Goal: Task Accomplishment & Management: Understand process/instructions

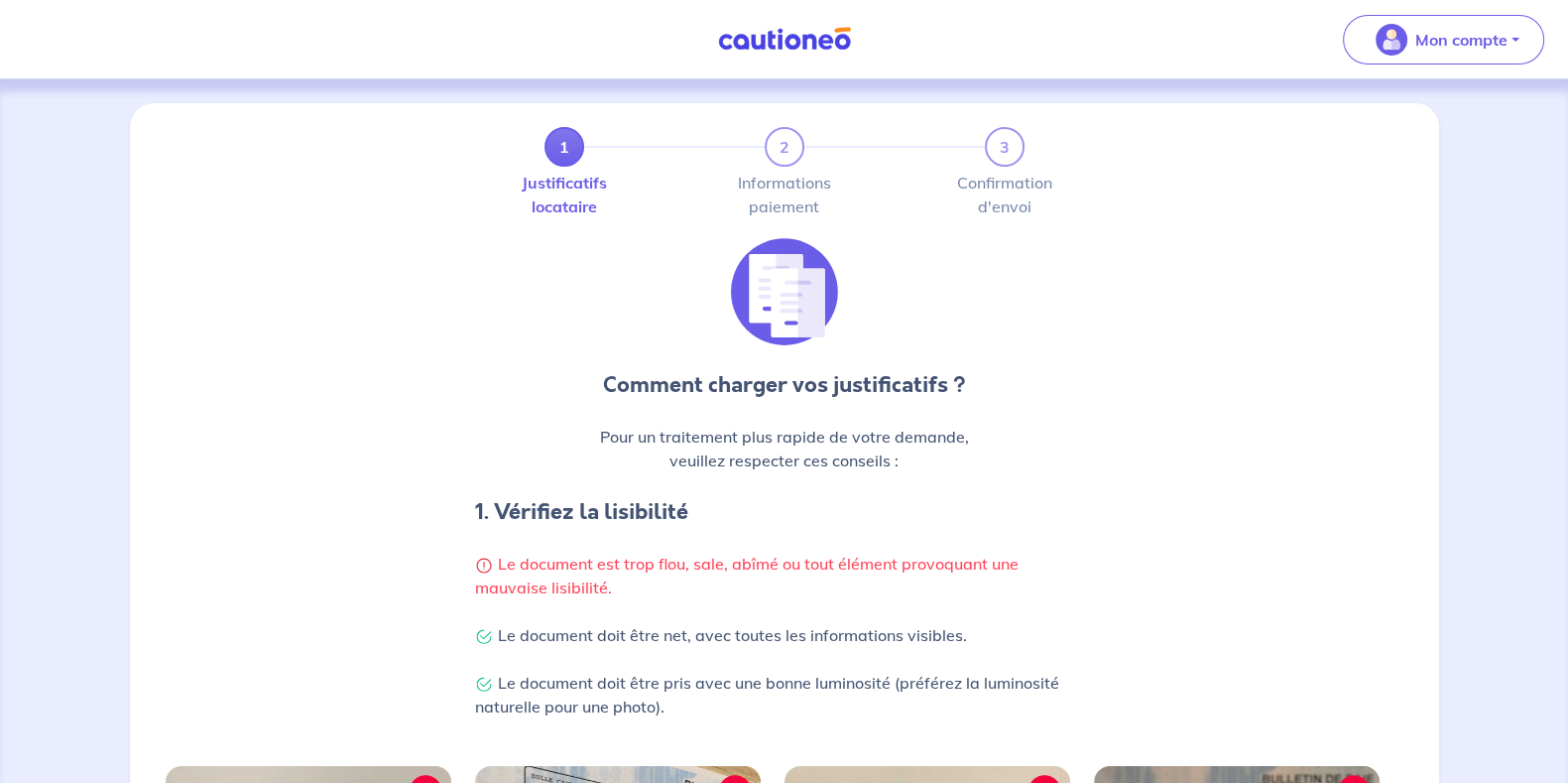
click at [276, 334] on div "Comment charger vos justificatifs ? Pour un traitement plus rapide de votre dem…" at bounding box center [784, 490] width 1286 height 504
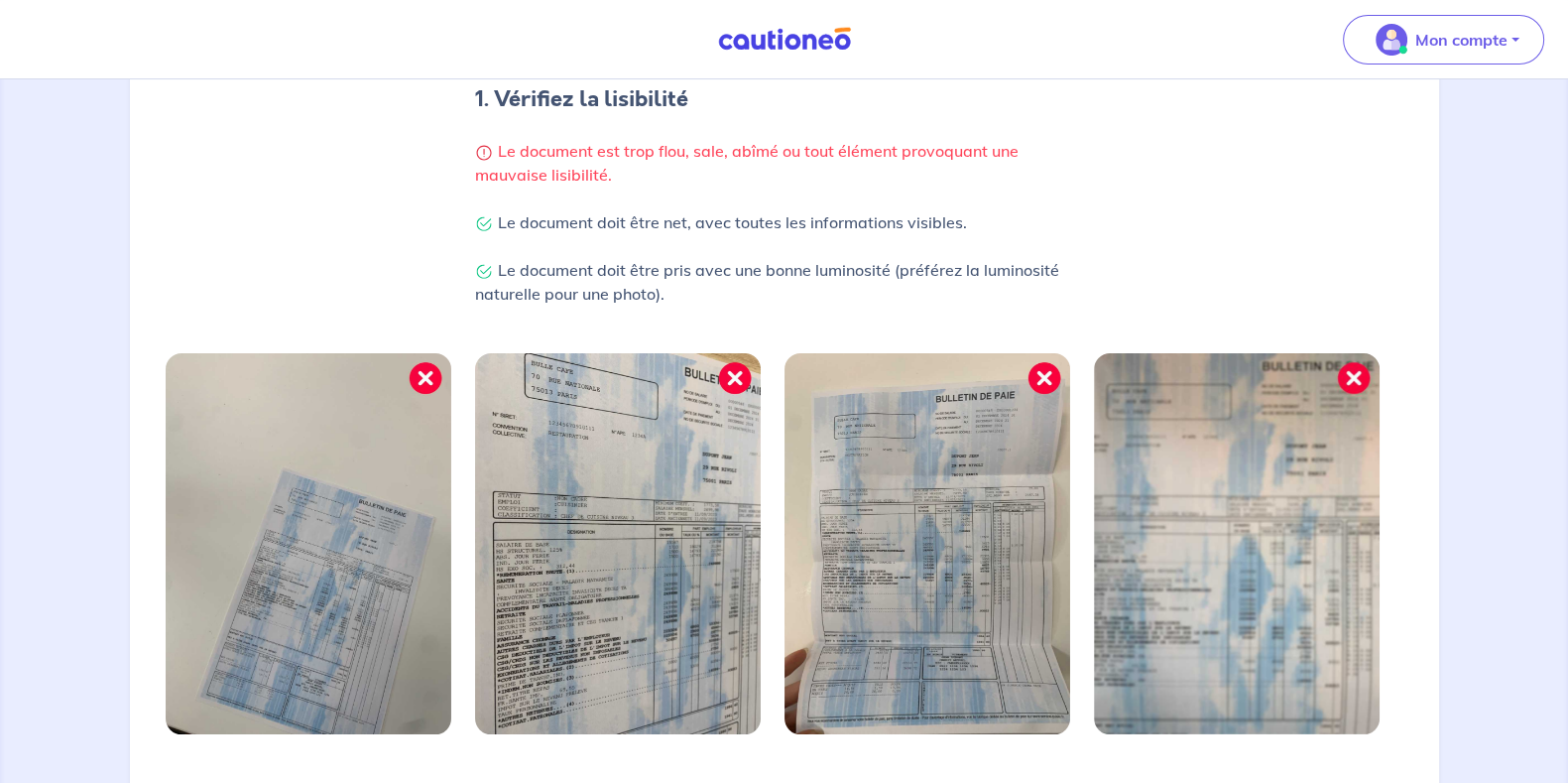
scroll to position [636, 0]
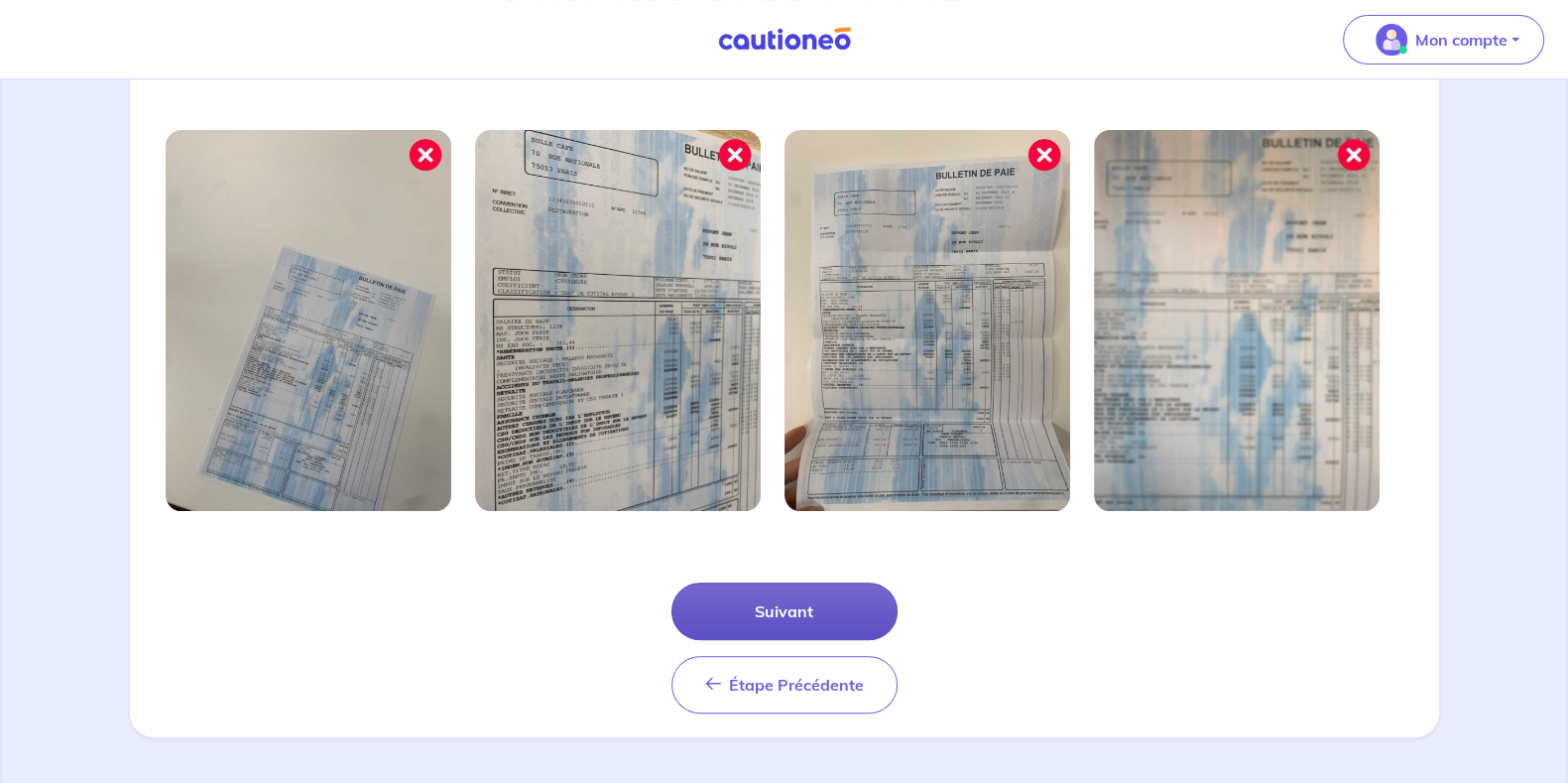
click at [816, 608] on button "Suivant" at bounding box center [784, 612] width 226 height 58
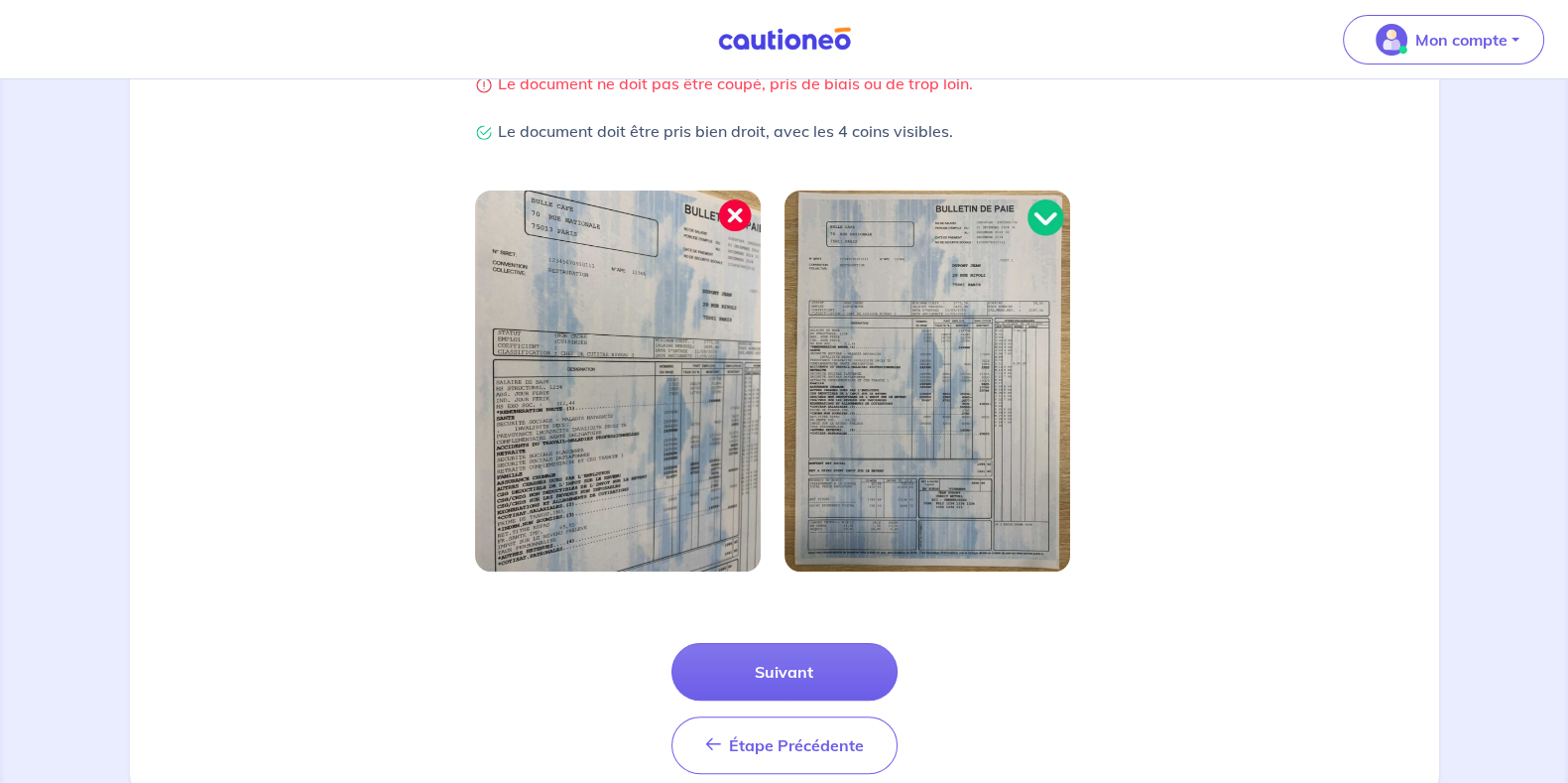
scroll to position [488, 0]
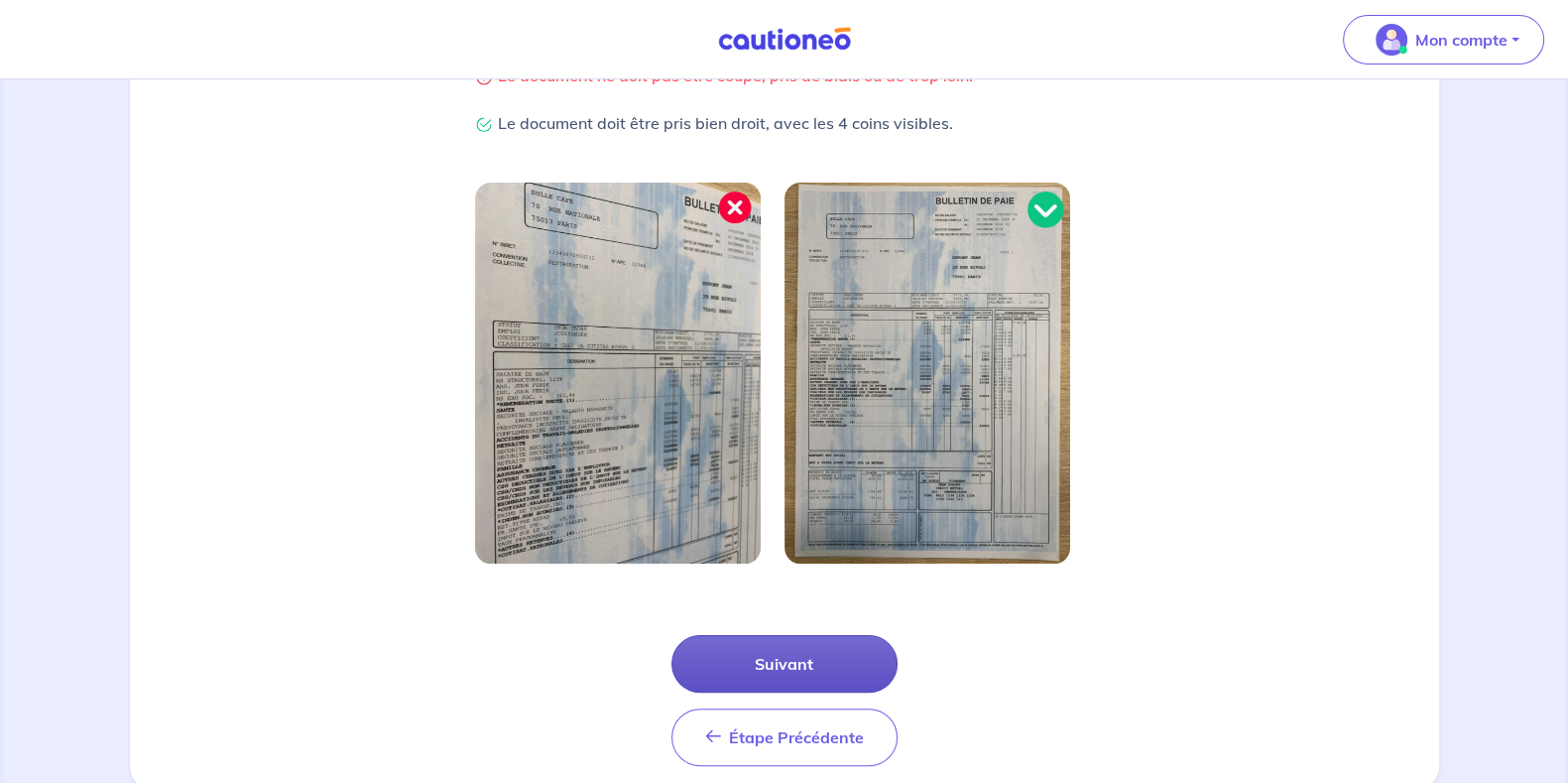
click at [819, 670] on button "Suivant" at bounding box center [784, 663] width 226 height 58
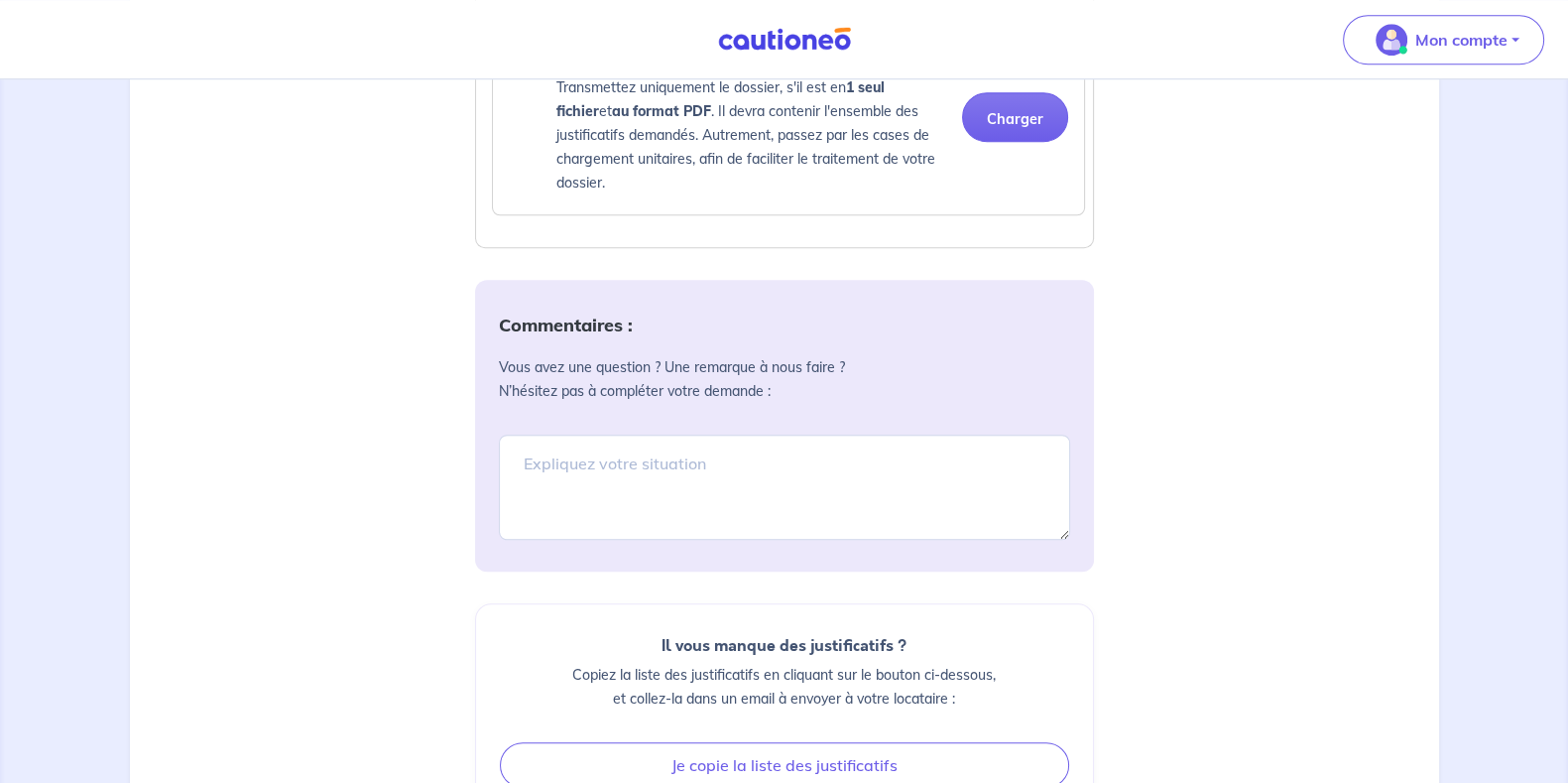
scroll to position [1890, 0]
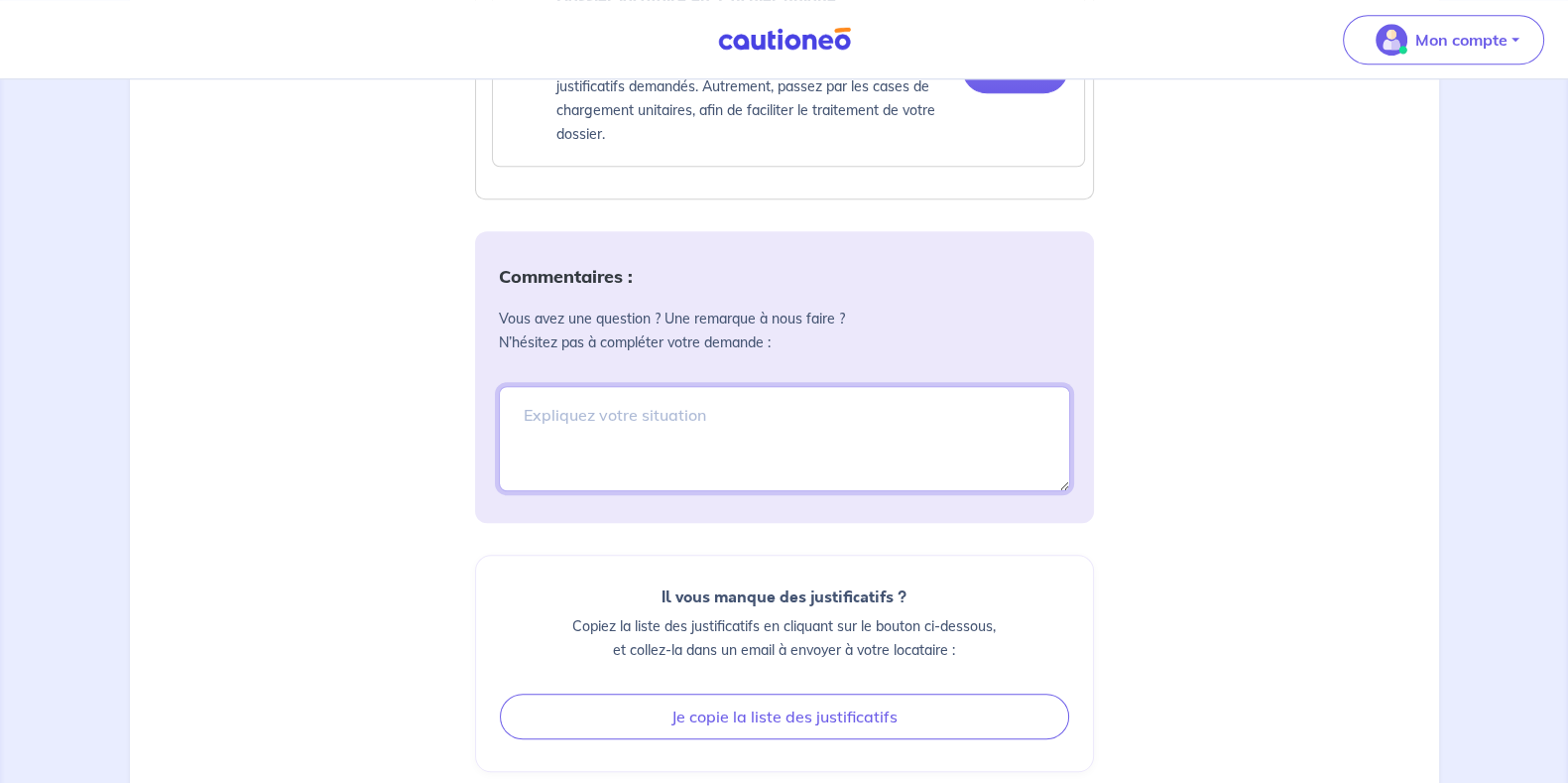
click at [892, 463] on textarea at bounding box center [785, 438] width 572 height 106
